Goal: Find specific page/section: Find specific page/section

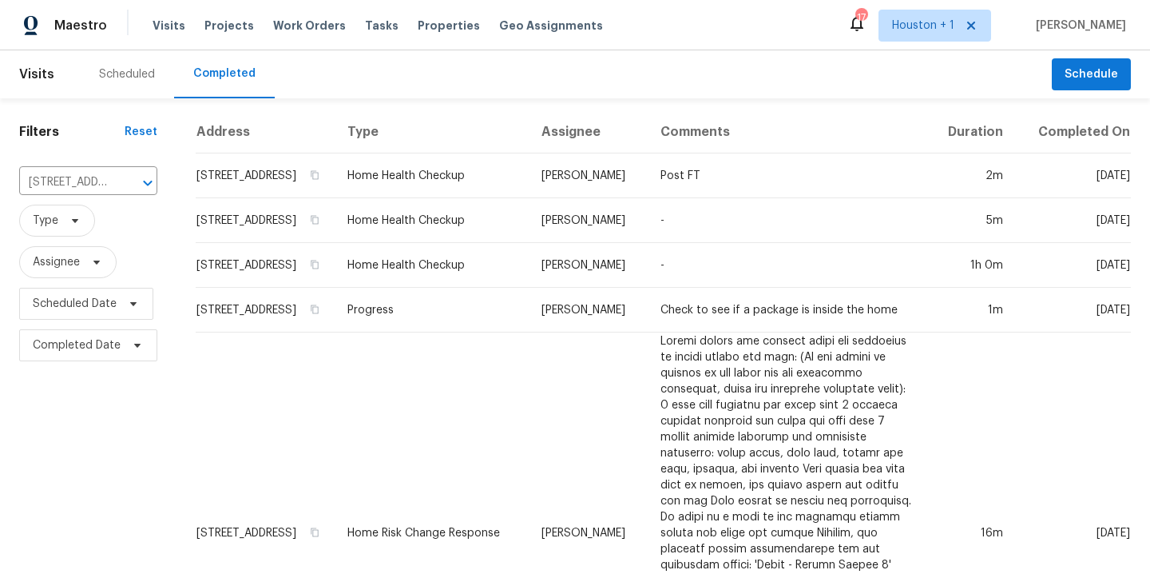
click at [127, 73] on div "Scheduled" at bounding box center [127, 74] width 56 height 16
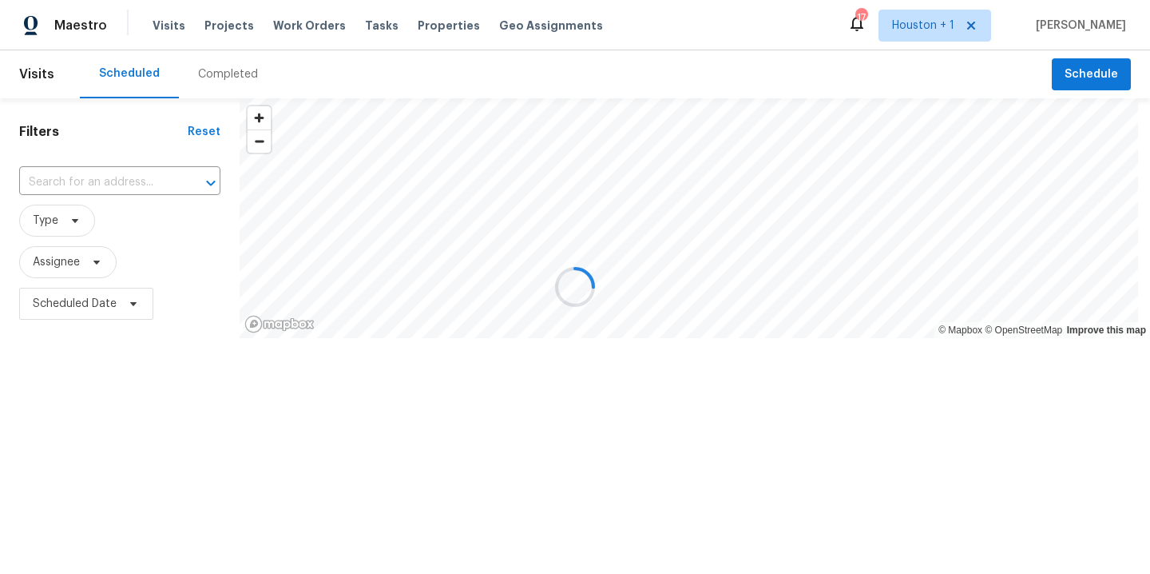
click at [60, 186] on div at bounding box center [575, 287] width 1150 height 574
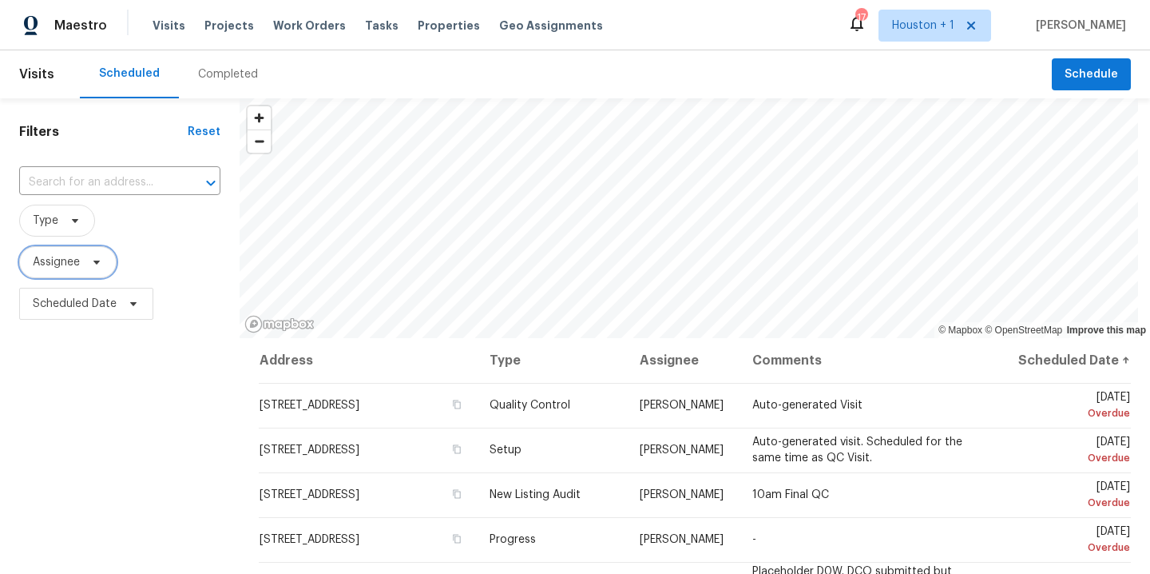
click at [73, 267] on span "Assignee" at bounding box center [56, 262] width 47 height 16
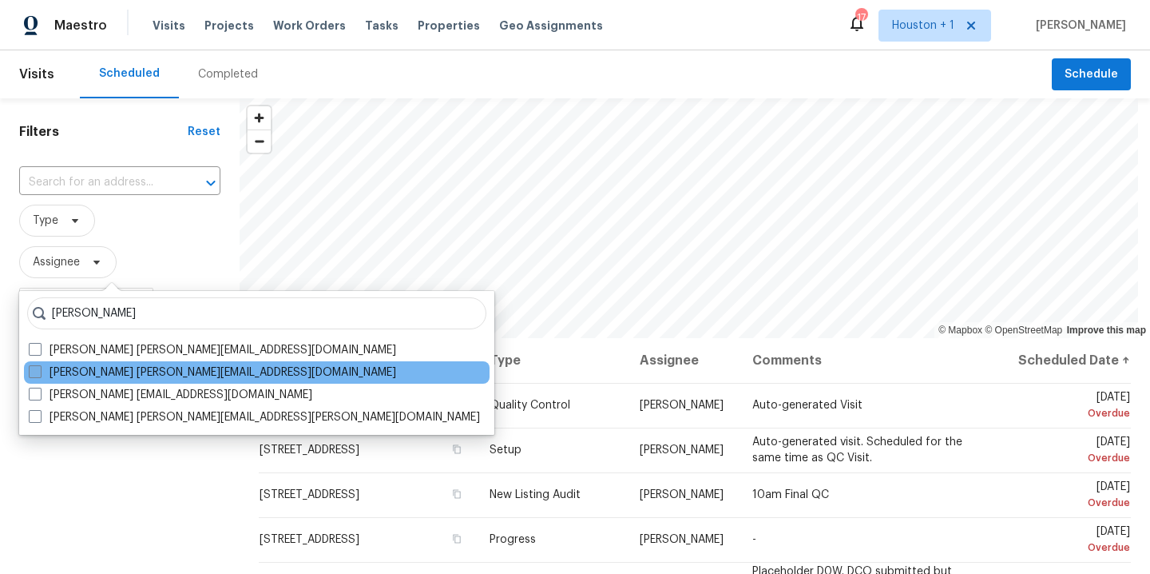
type input "maria z"
click at [224, 373] on label "Maria Zakharnitskaia maria.zakharnitskaia@opendoor.com" at bounding box center [212, 372] width 367 height 16
click at [39, 373] on input "Maria Zakharnitskaia maria.zakharnitskaia@opendoor.com" at bounding box center [34, 369] width 10 height 10
checkbox input "true"
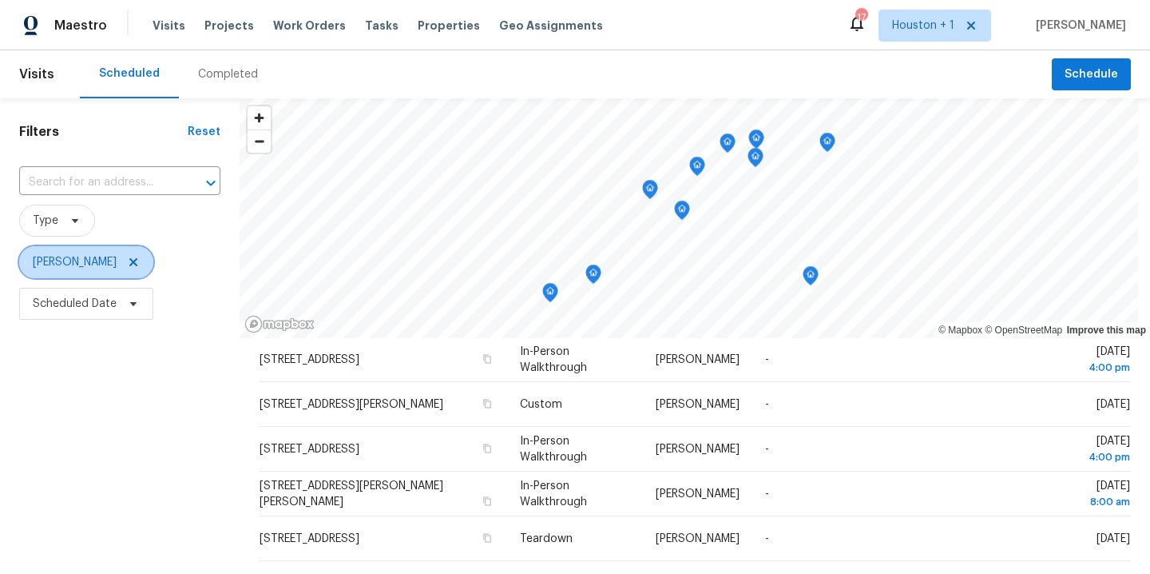
click at [140, 260] on icon at bounding box center [133, 262] width 13 height 13
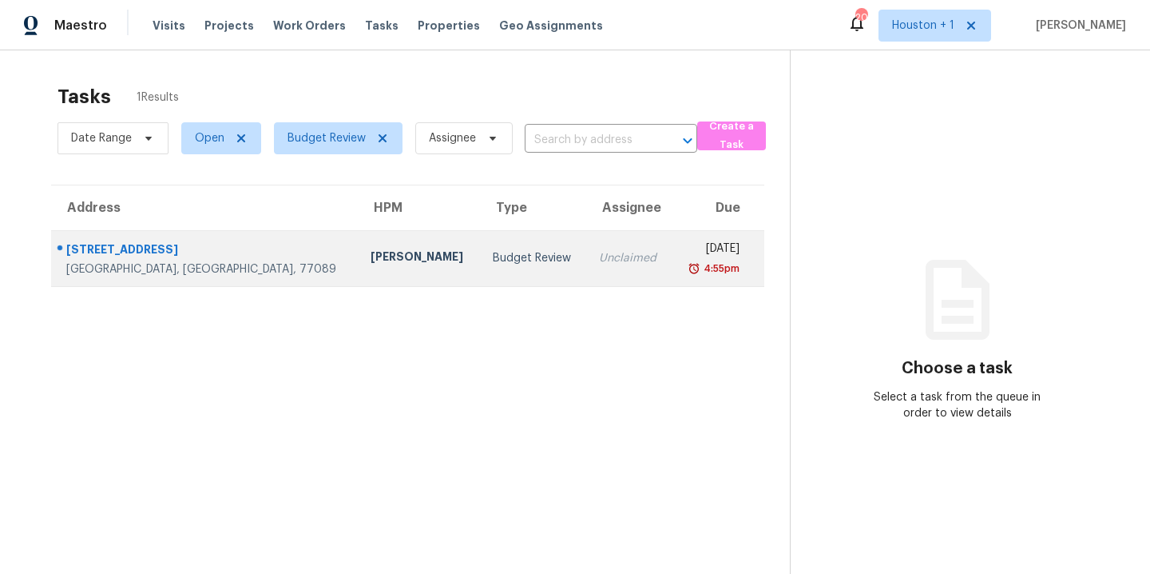
click at [142, 248] on div "[STREET_ADDRESS]" at bounding box center [205, 251] width 279 height 20
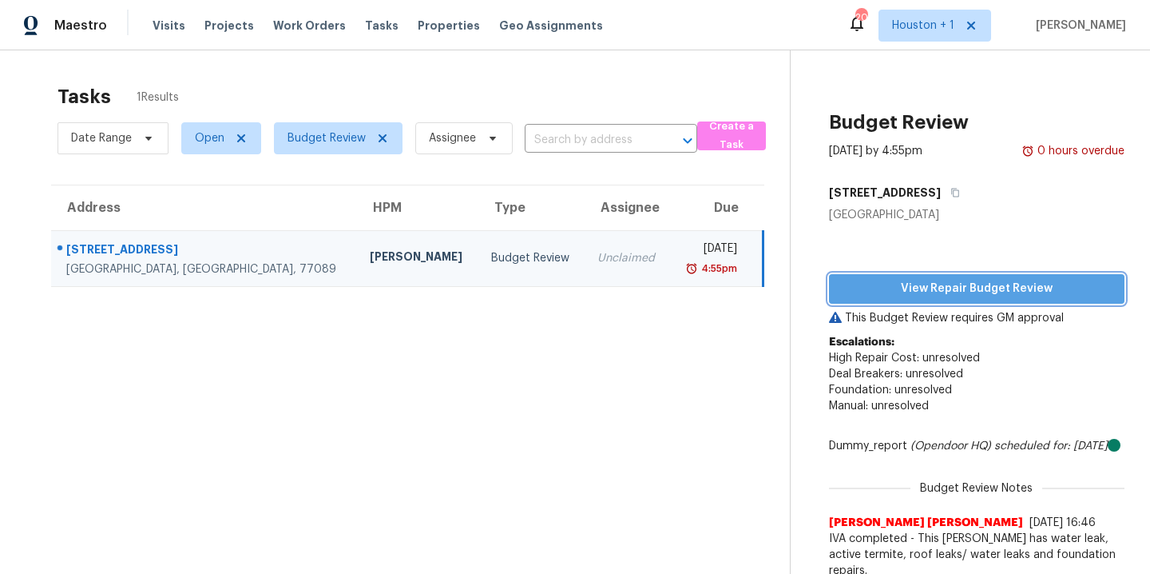
click at [1034, 287] on span "View Repair Budget Review" at bounding box center [977, 289] width 270 height 20
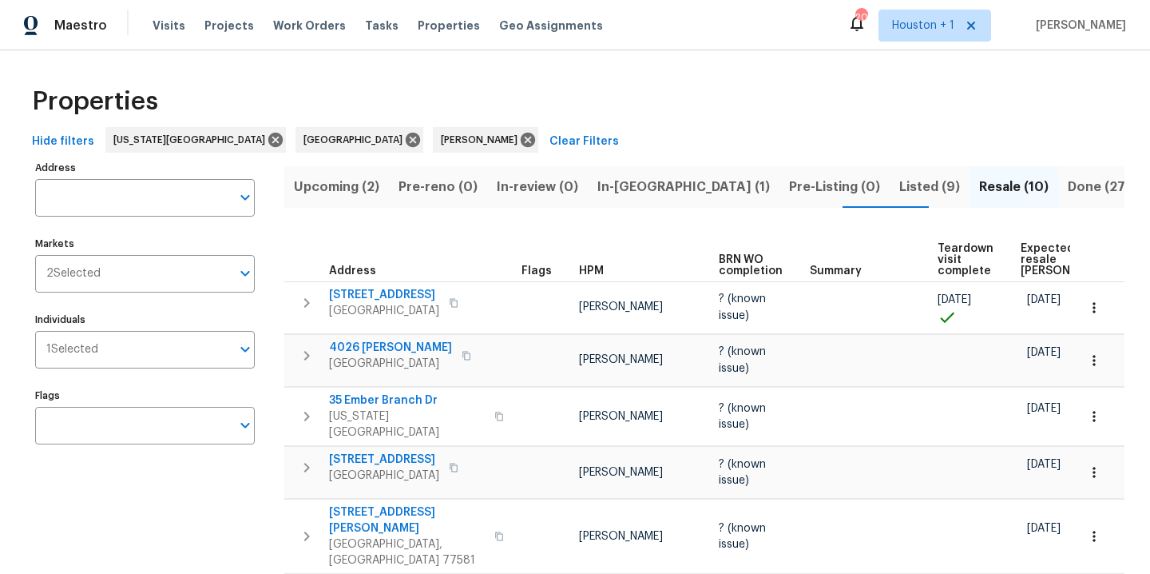
click at [345, 194] on span "Upcoming (2)" at bounding box center [336, 187] width 85 height 22
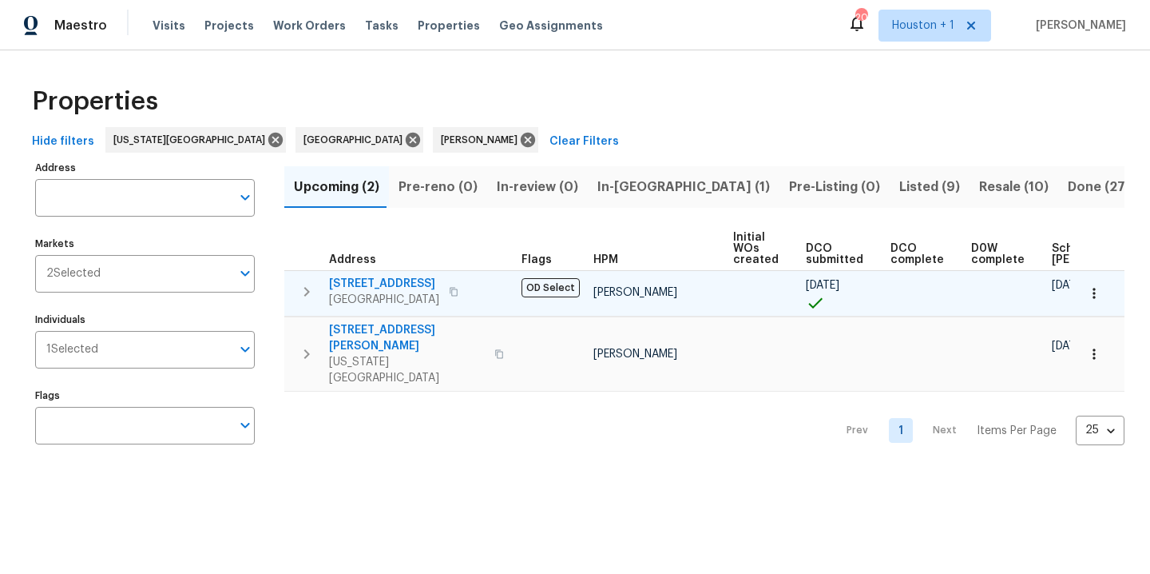
click at [1086, 299] on icon "button" at bounding box center [1094, 293] width 16 height 16
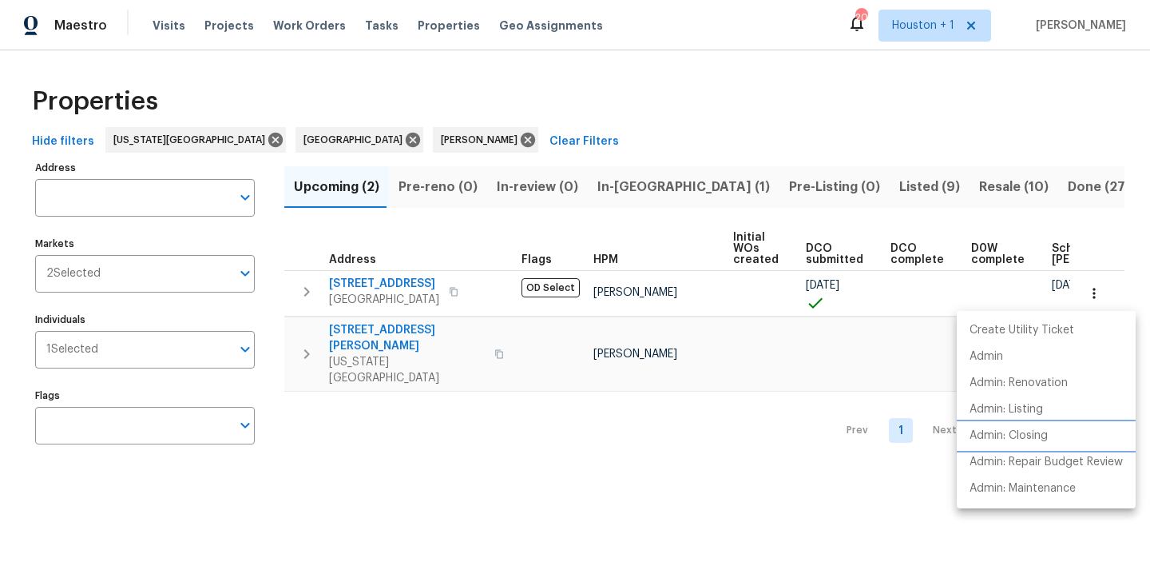
click at [1017, 437] on p "Admin: Closing" at bounding box center [1009, 435] width 78 height 17
click at [673, 103] on div at bounding box center [575, 287] width 1150 height 574
